Goal: Task Accomplishment & Management: Manage account settings

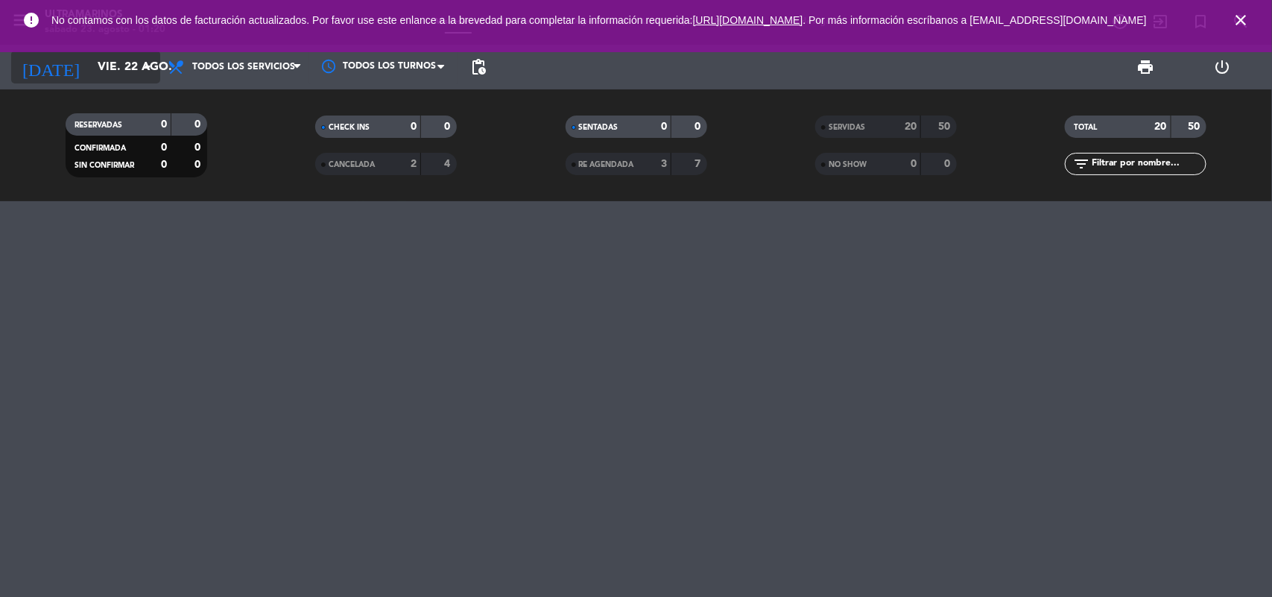
click at [146, 67] on icon "arrow_drop_down" at bounding box center [148, 67] width 18 height 18
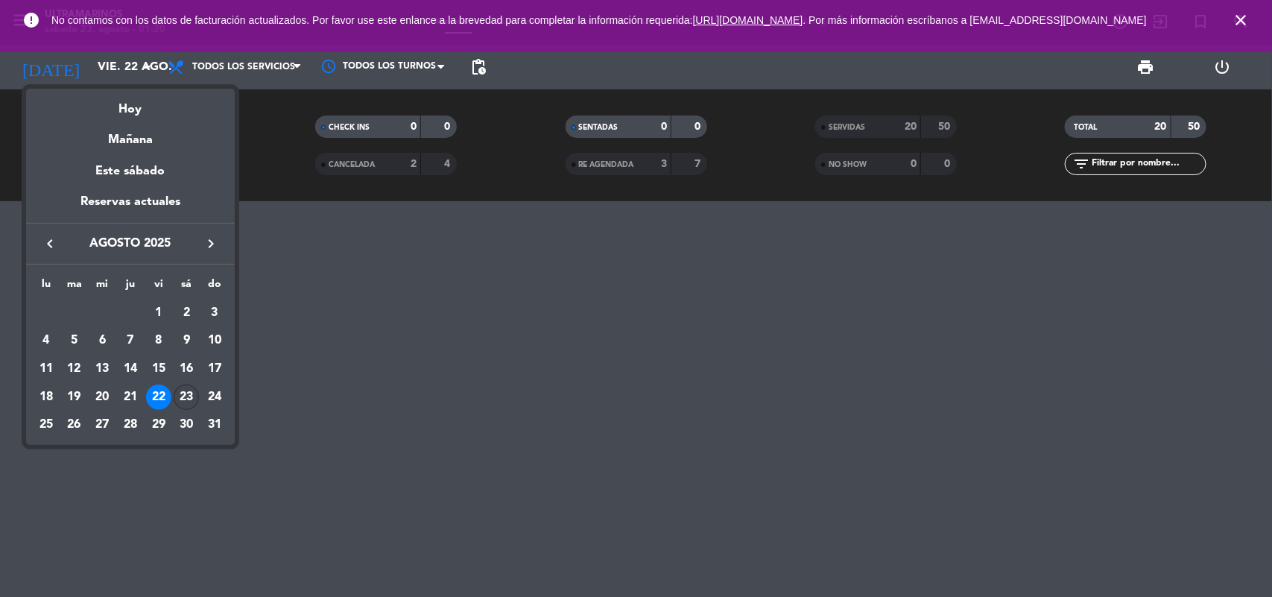
click at [187, 385] on div "23" at bounding box center [186, 397] width 25 height 25
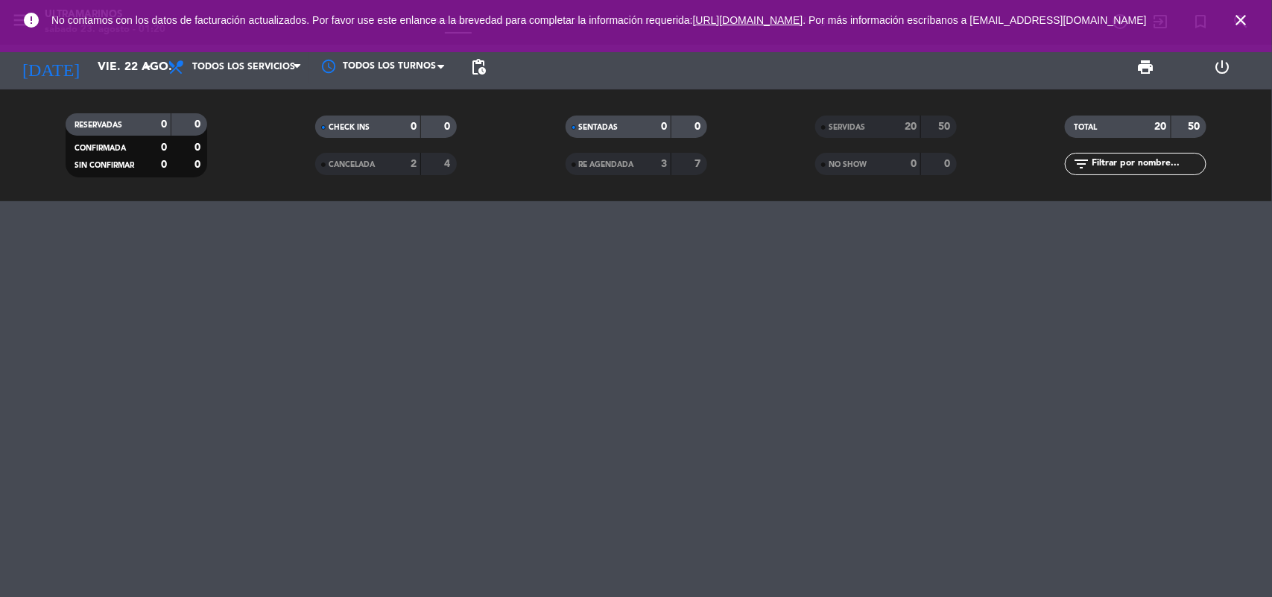
type input "sáb. 23 ago."
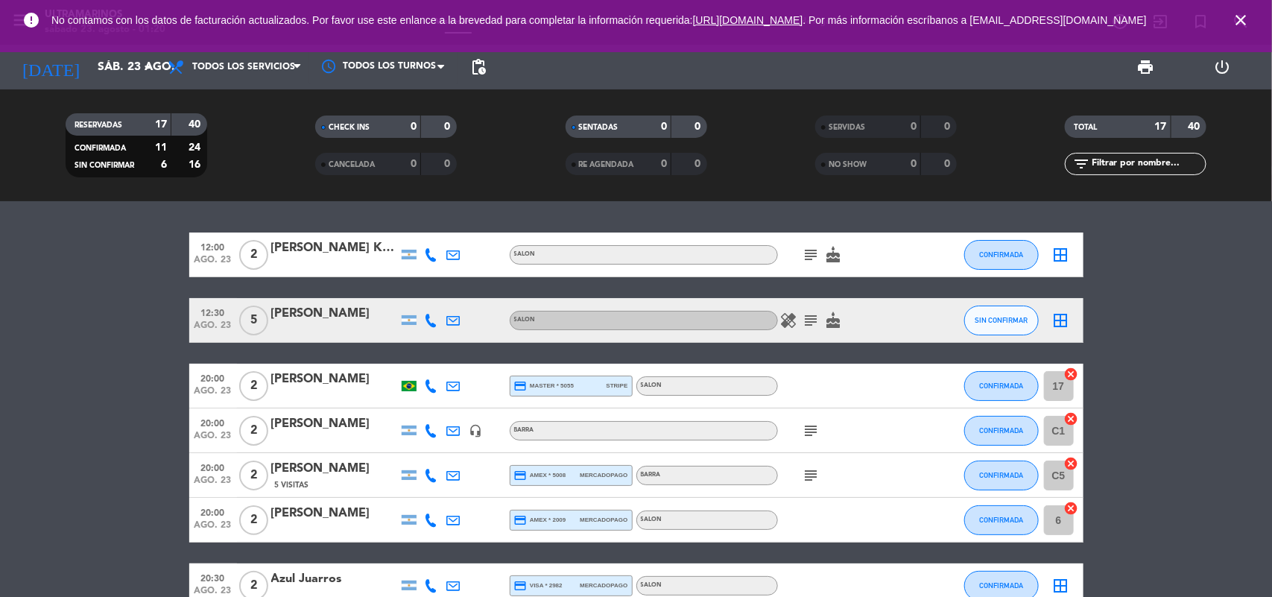
click at [809, 256] on icon "subject" at bounding box center [812, 255] width 18 height 18
click at [293, 243] on div "[PERSON_NAME] Kuznik" at bounding box center [334, 247] width 127 height 19
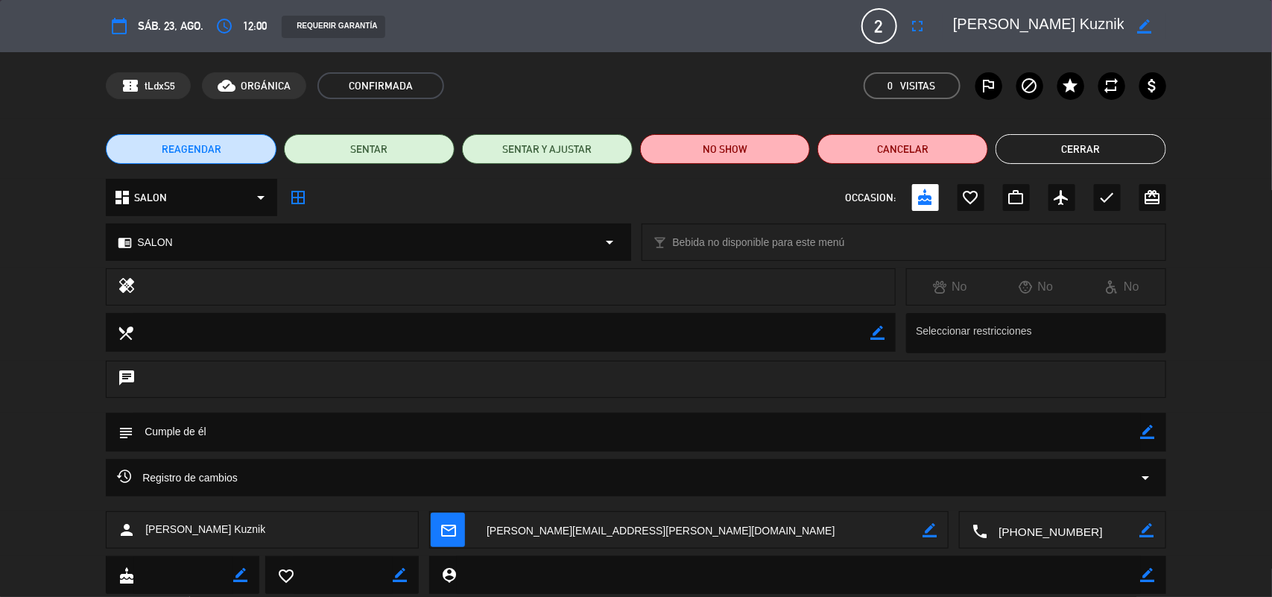
click at [1146, 433] on icon "border_color" at bounding box center [1148, 432] width 14 height 14
click at [145, 436] on textarea at bounding box center [637, 432] width 1008 height 38
type textarea "Pedir comprobante de transferencia - Cumple de él"
click at [1145, 433] on icon at bounding box center [1148, 432] width 14 height 14
click at [1090, 157] on button "Cerrar" at bounding box center [1081, 149] width 171 height 30
